Goal: Navigation & Orientation: Find specific page/section

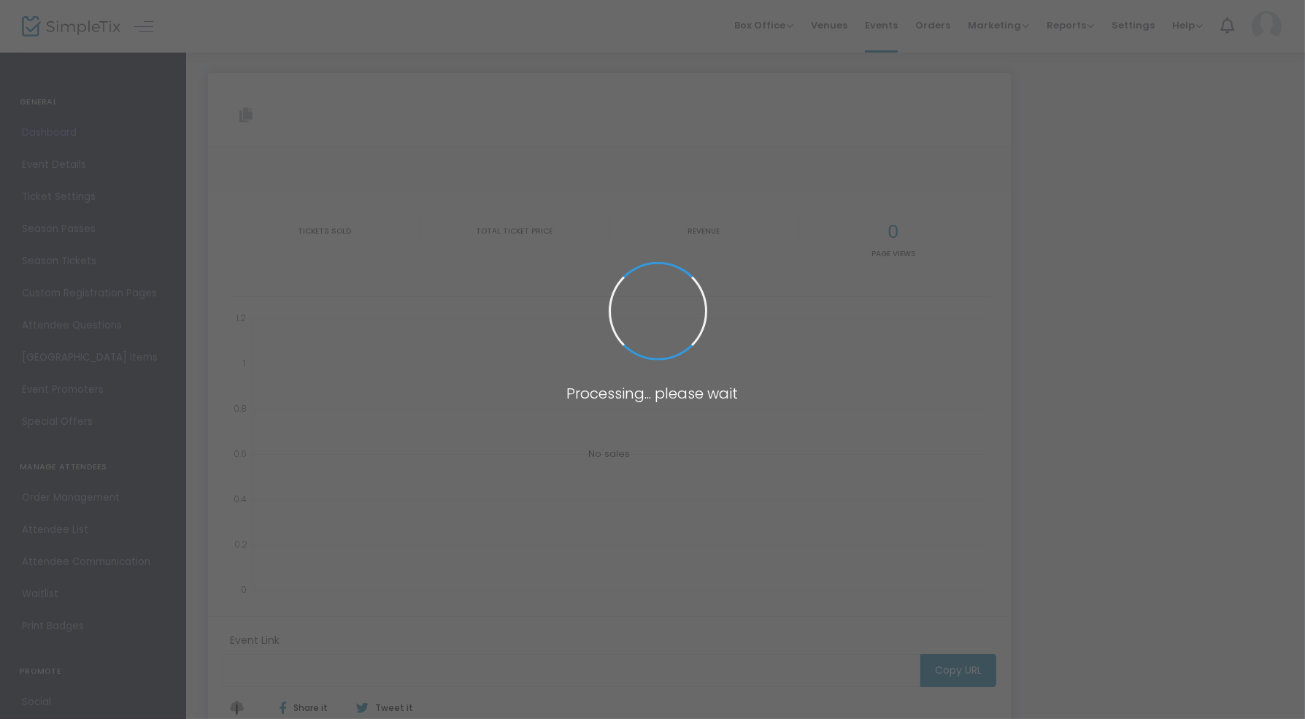
type input "[URL][DOMAIN_NAME]"
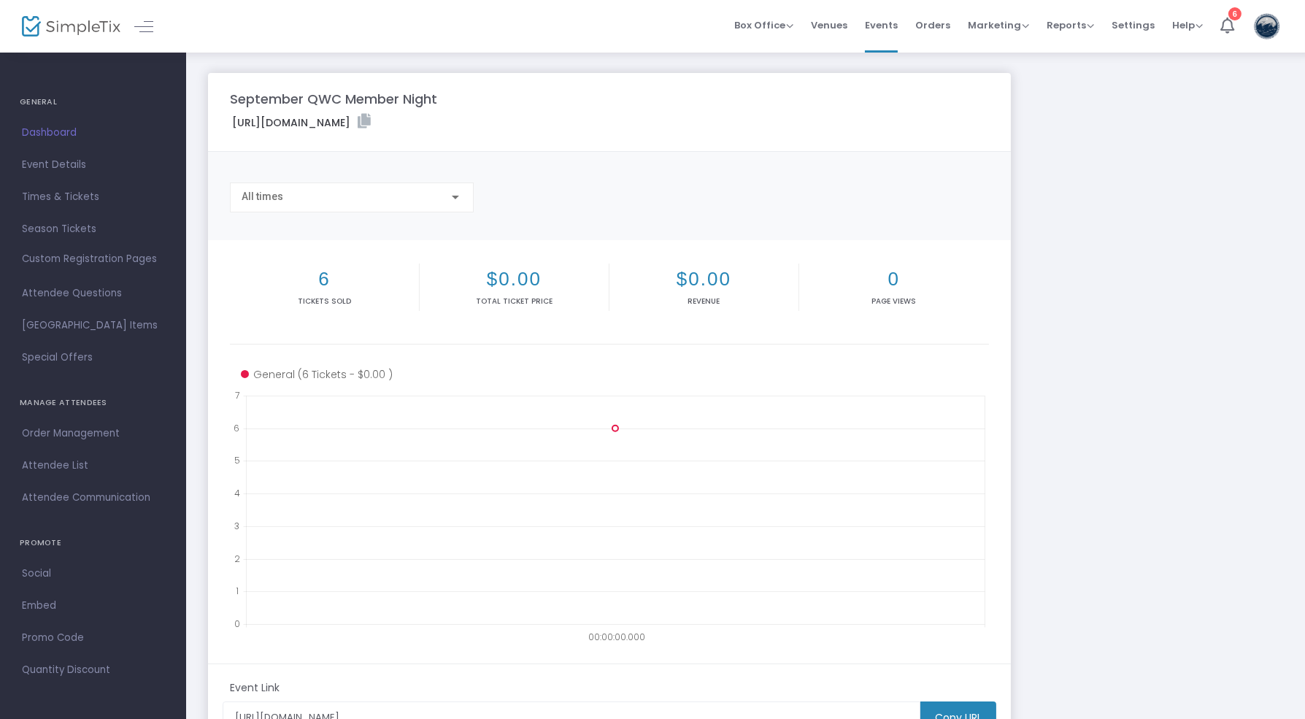
click at [58, 26] on img at bounding box center [71, 26] width 99 height 21
